Goal: Information Seeking & Learning: Learn about a topic

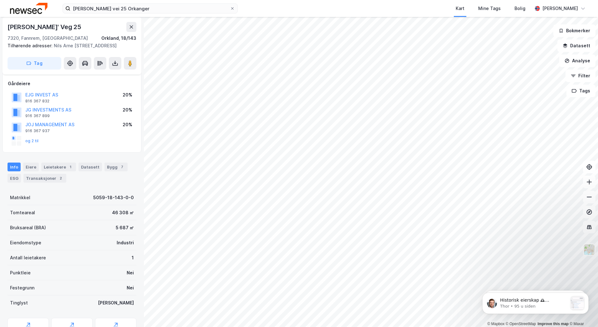
scroll to position [1, 0]
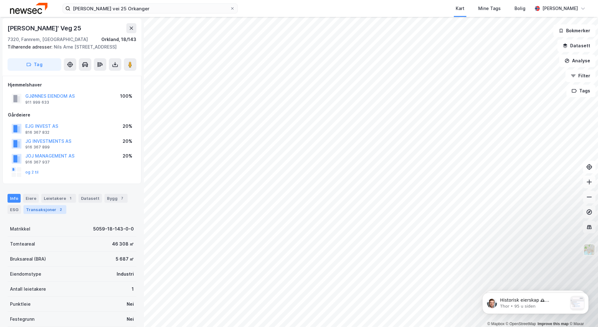
click at [32, 209] on div "Transaksjoner 2" at bounding box center [44, 209] width 43 height 9
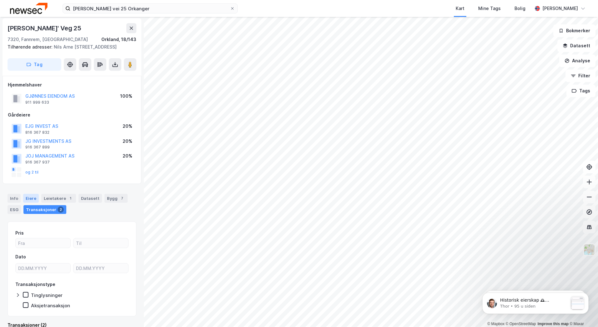
click at [31, 199] on div "Eiere" at bounding box center [31, 198] width 16 height 9
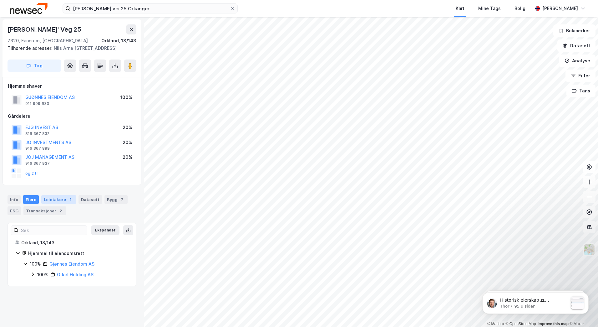
click at [67, 199] on div "1" at bounding box center [70, 199] width 6 height 6
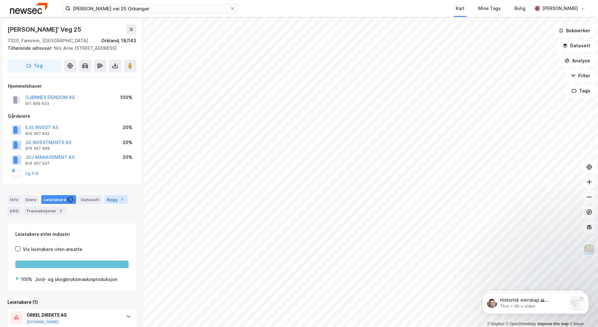
click at [119, 199] on div "7" at bounding box center [122, 199] width 6 height 6
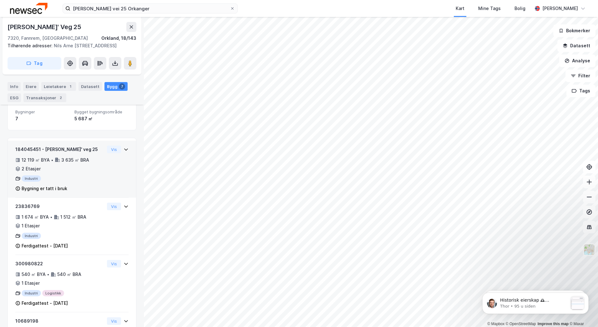
scroll to position [125, 0]
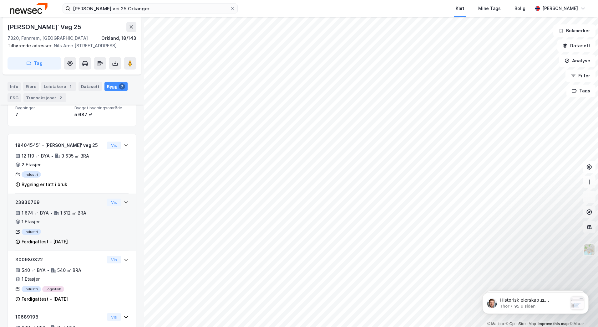
click at [119, 205] on div "Vis" at bounding box center [118, 202] width 22 height 8
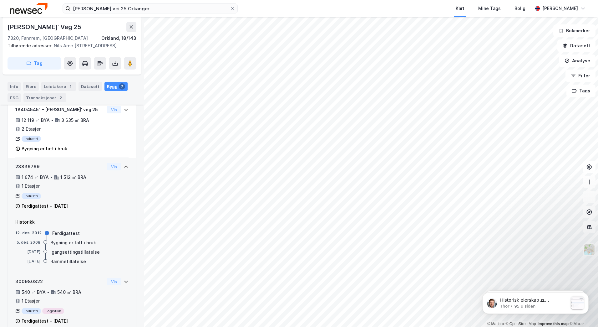
scroll to position [157, 0]
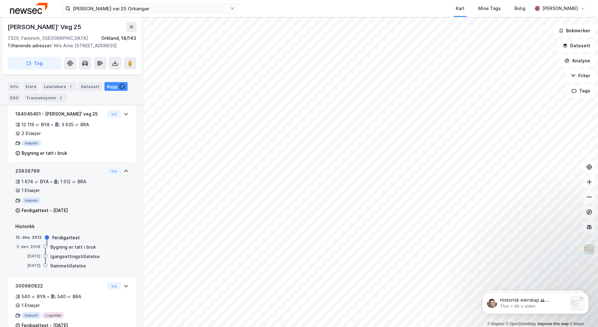
click at [117, 175] on div "Vis" at bounding box center [118, 171] width 22 height 8
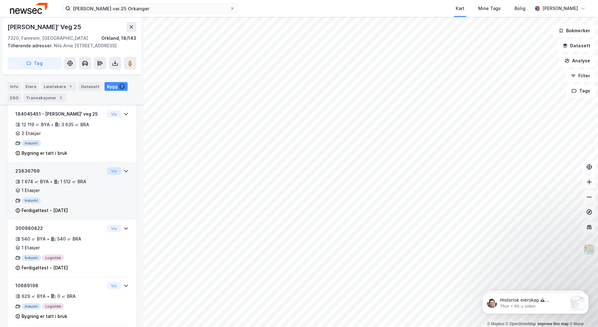
click at [110, 174] on button "Vis" at bounding box center [114, 171] width 14 height 8
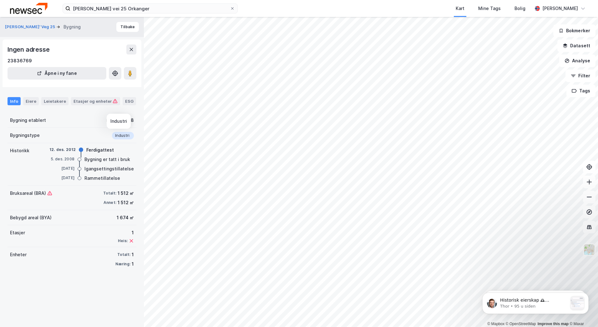
click at [115, 136] on div "Industri" at bounding box center [123, 136] width 22 height 8
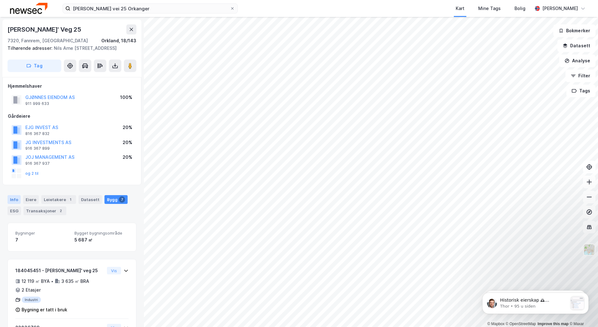
click at [16, 198] on div "Info" at bounding box center [14, 199] width 13 height 9
